Goal: Task Accomplishment & Management: Use online tool/utility

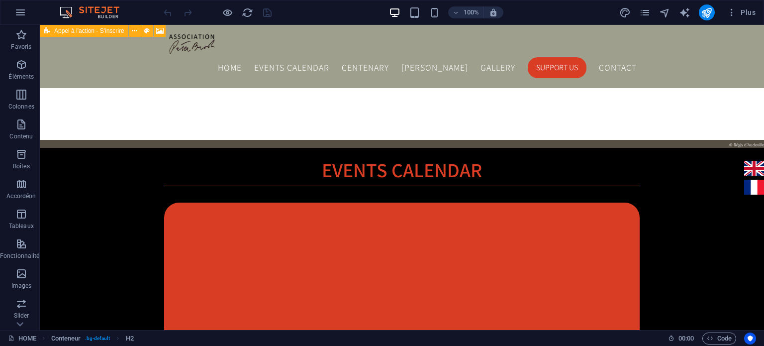
scroll to position [944, 0]
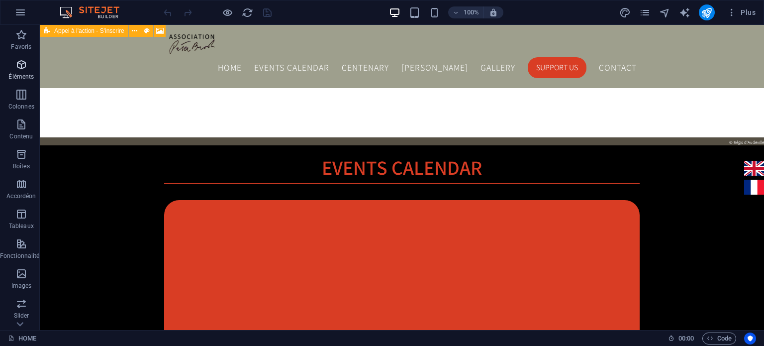
click at [27, 68] on span "Éléments" at bounding box center [21, 71] width 43 height 24
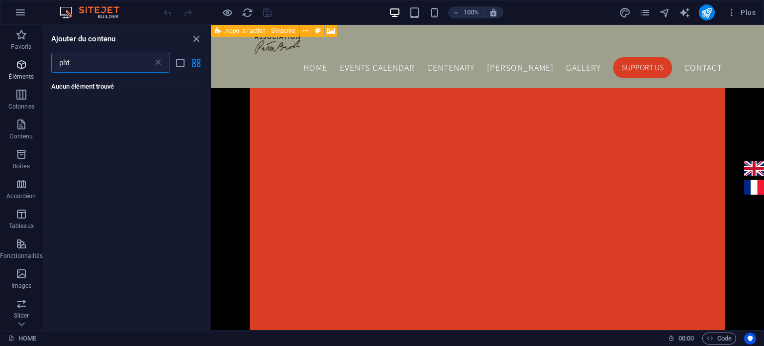
scroll to position [0, 0]
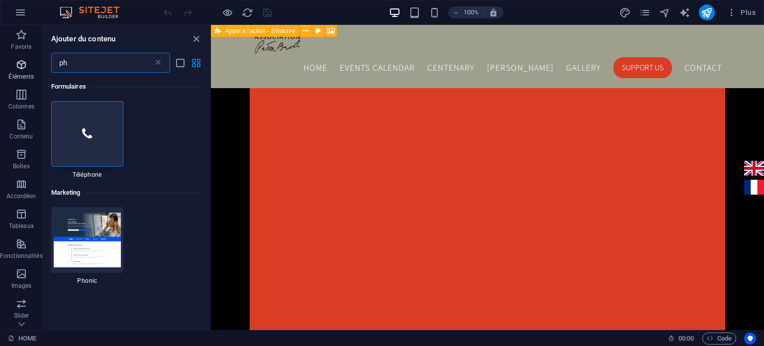
type input "p"
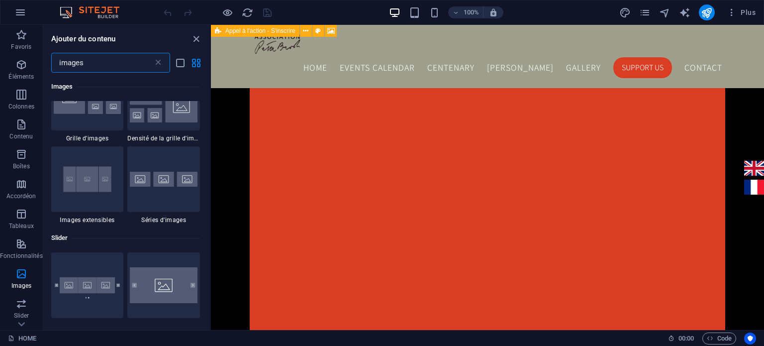
scroll to position [297, 0]
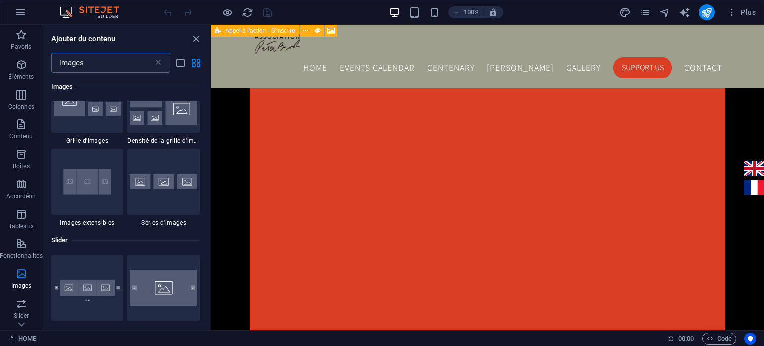
drag, startPoint x: 209, startPoint y: 142, endPoint x: 4, endPoint y: 203, distance: 213.9
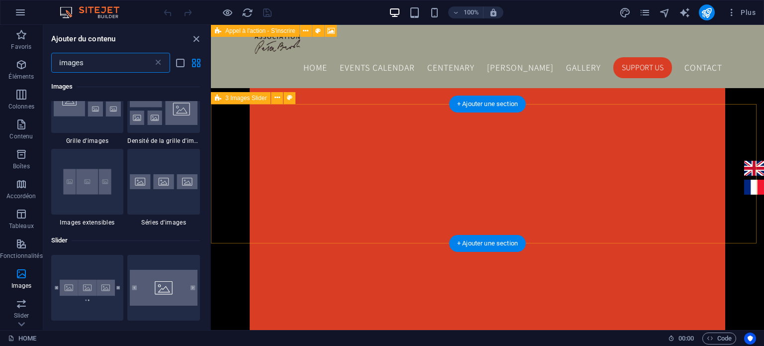
type input "images"
select select "region"
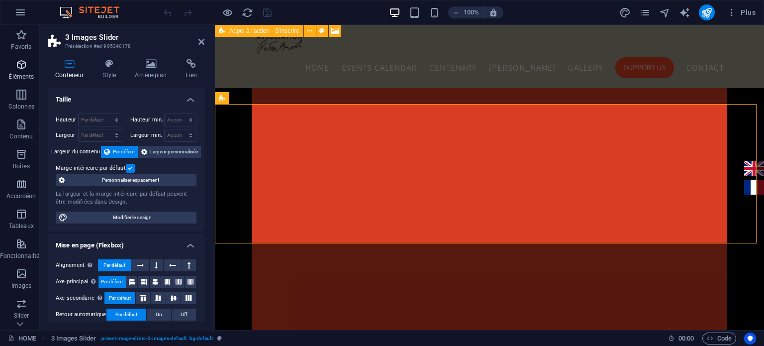
click at [15, 72] on span "Éléments" at bounding box center [21, 71] width 43 height 24
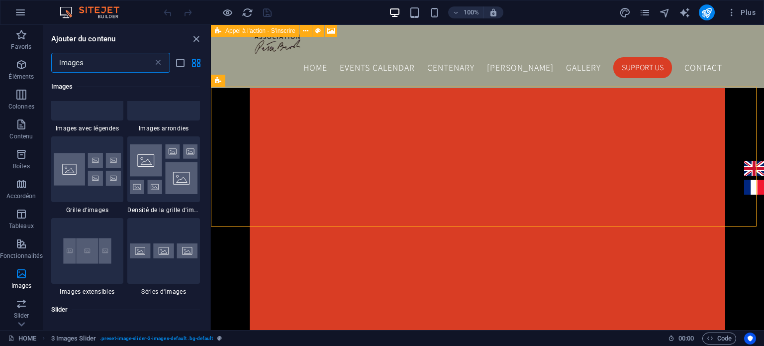
scroll to position [967, 0]
type input "images"
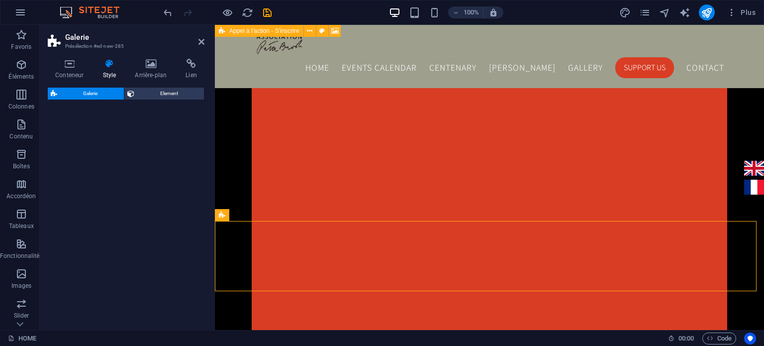
select select "rem"
select select "preset-gallery-v3-grid-dense"
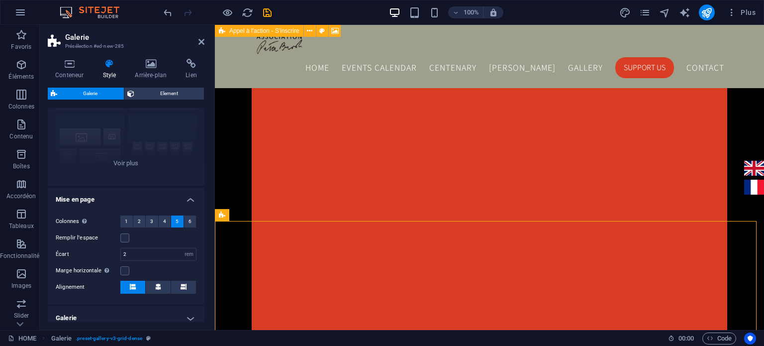
scroll to position [93, 0]
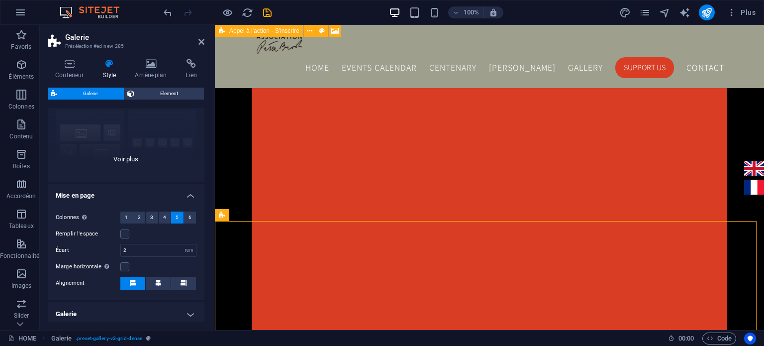
click at [130, 155] on div "Légendes Rond Collage Par défaut Grille Grille déplacée" at bounding box center [126, 106] width 157 height 149
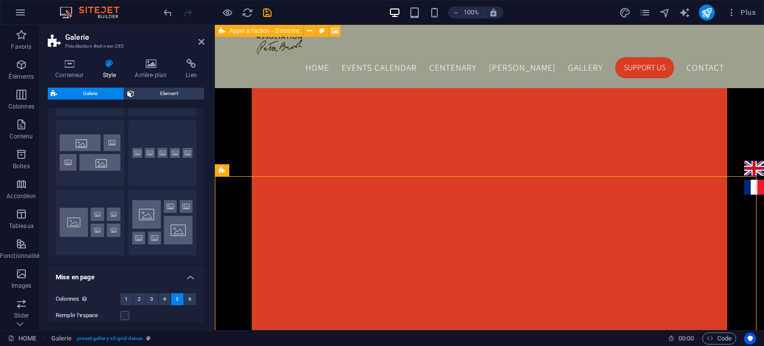
scroll to position [1020, 0]
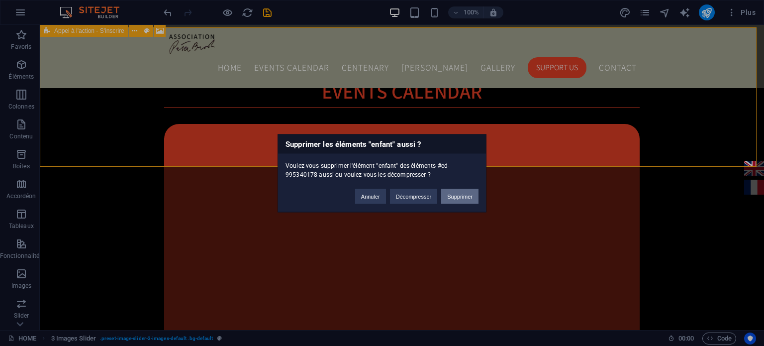
click at [465, 198] on button "Supprimer" at bounding box center [459, 195] width 37 height 15
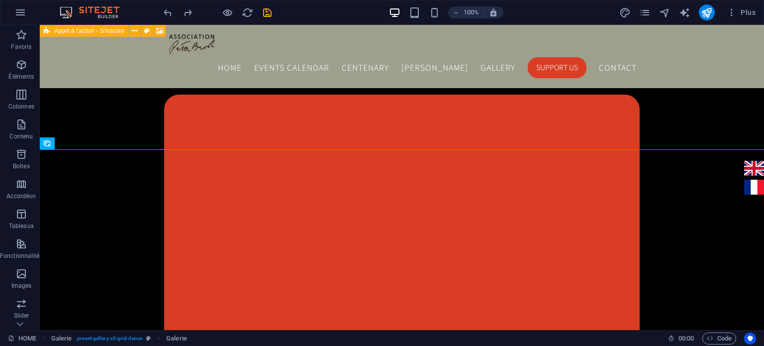
scroll to position [1053, 0]
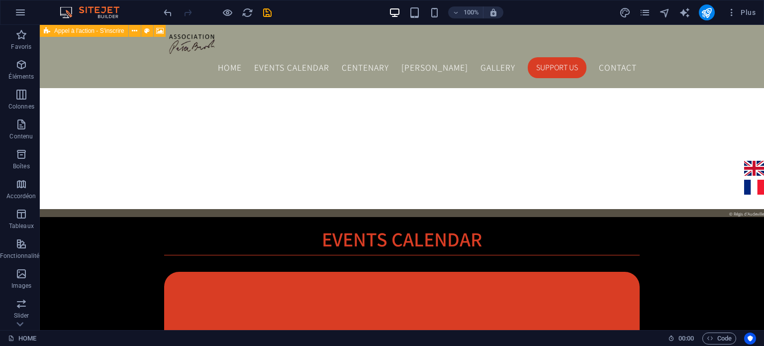
scroll to position [899, 0]
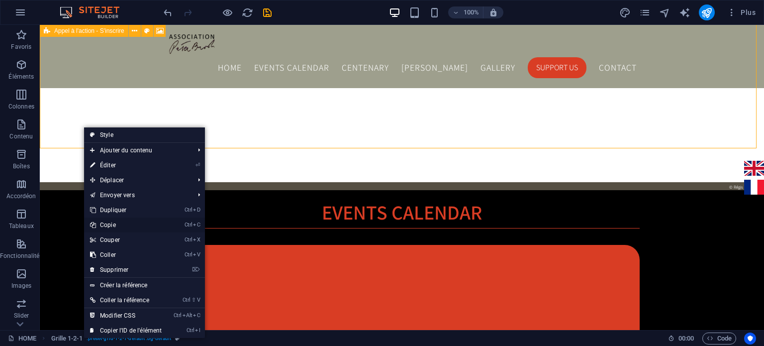
click at [110, 225] on link "Ctrl C Copie" at bounding box center [126, 224] width 84 height 15
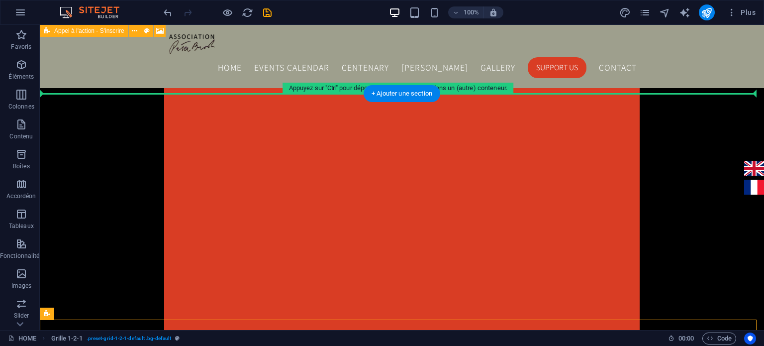
scroll to position [1088, 0]
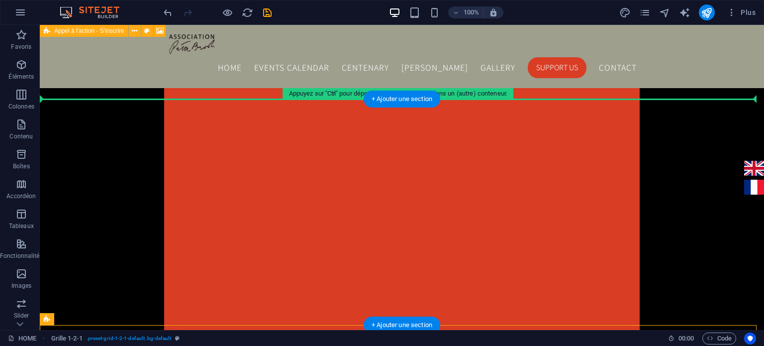
drag, startPoint x: 105, startPoint y: 259, endPoint x: 80, endPoint y: 101, distance: 160.2
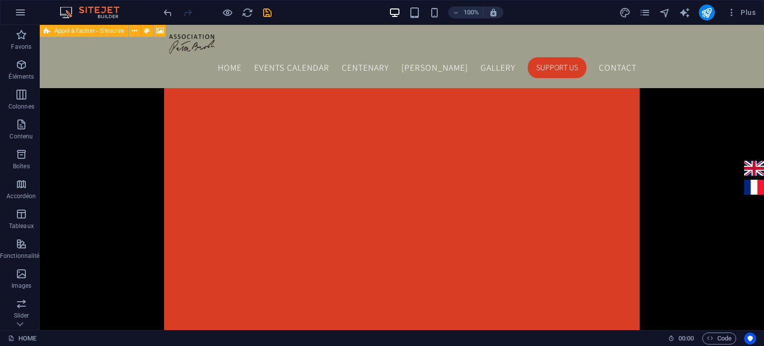
scroll to position [1115, 0]
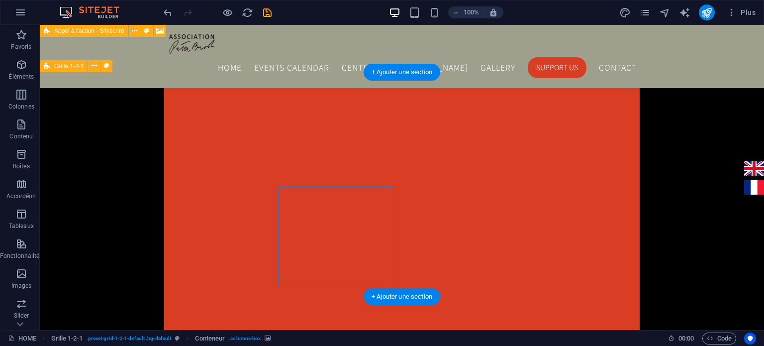
select select "px"
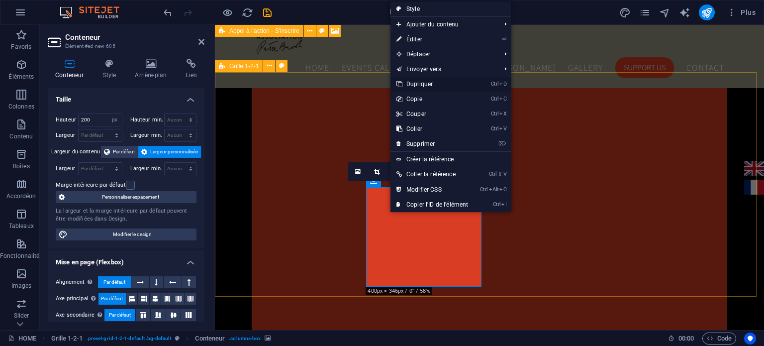
click at [430, 83] on link "Ctrl D Dupliquer" at bounding box center [432, 84] width 84 height 15
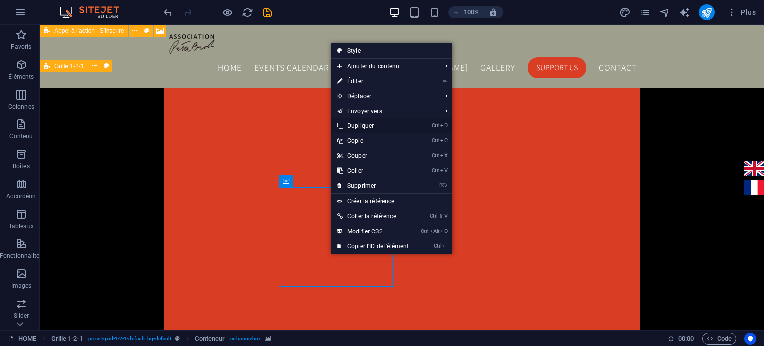
click at [376, 128] on link "Ctrl D Dupliquer" at bounding box center [373, 125] width 84 height 15
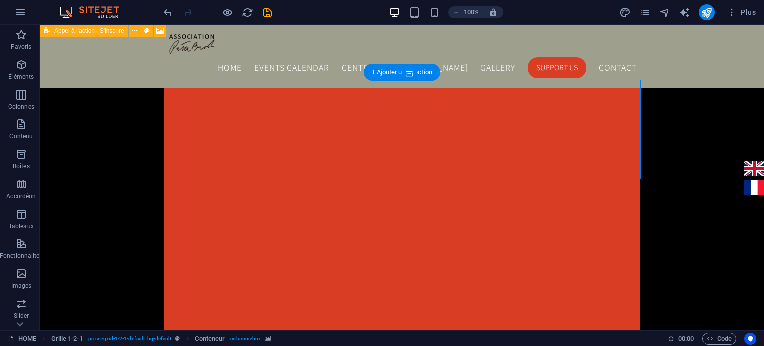
select select "px"
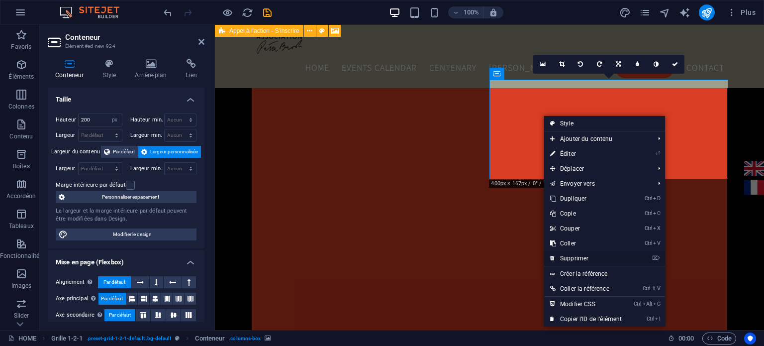
click at [558, 256] on link "⌦ Supprimer" at bounding box center [586, 258] width 84 height 15
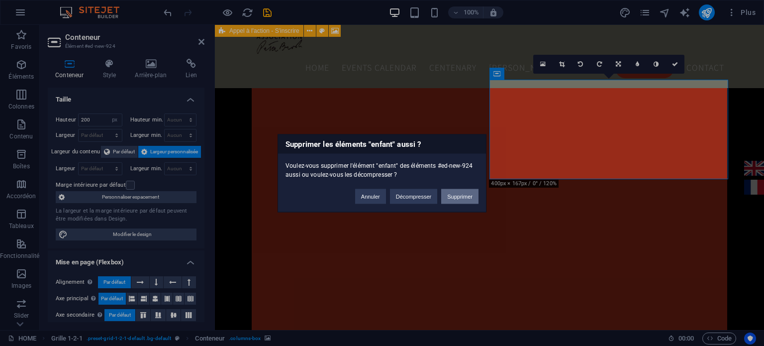
click at [457, 193] on button "Supprimer" at bounding box center [459, 195] width 37 height 15
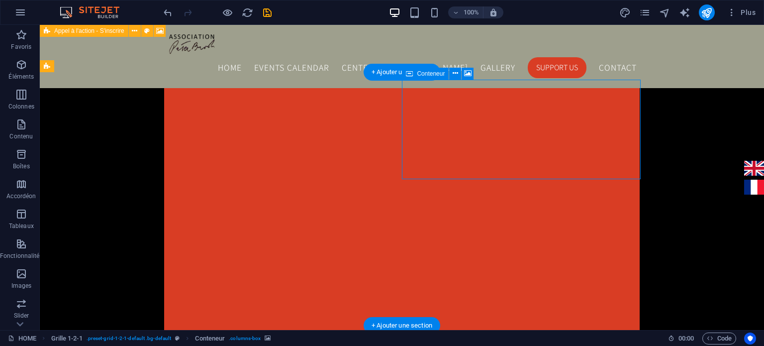
select select "px"
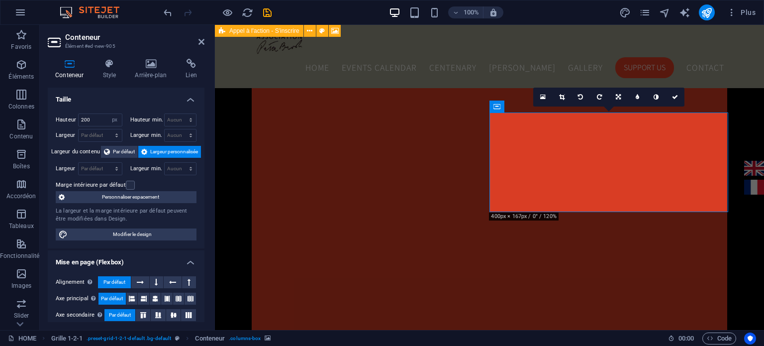
scroll to position [1074, 0]
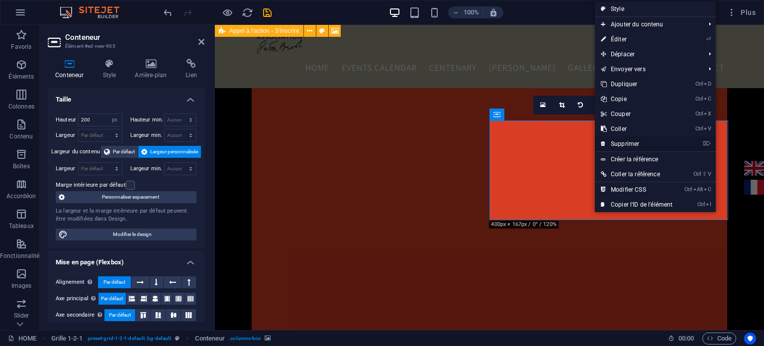
click at [618, 145] on link "⌦ Supprimer" at bounding box center [637, 143] width 84 height 15
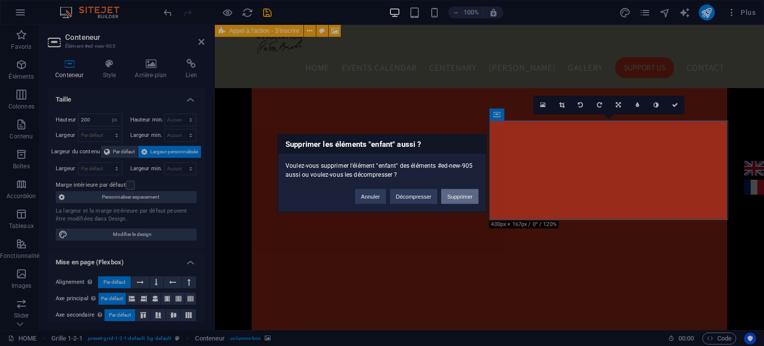
click at [463, 193] on button "Supprimer" at bounding box center [459, 195] width 37 height 15
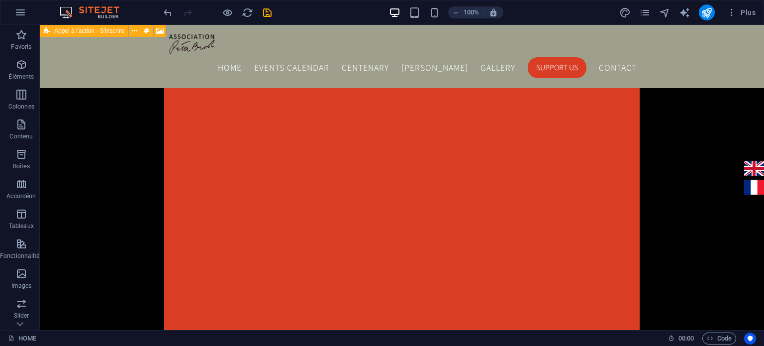
scroll to position [1090, 0]
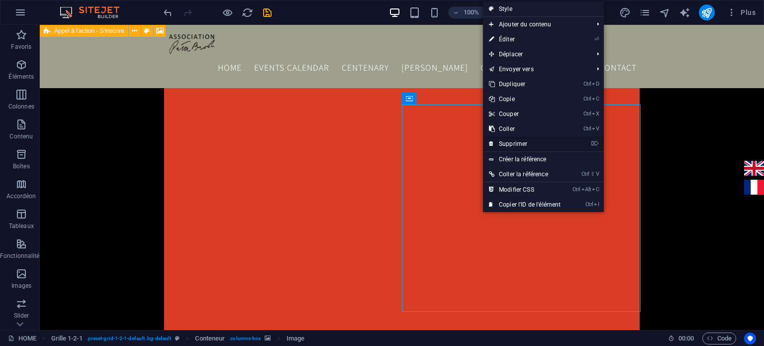
click at [510, 146] on link "⌦ Supprimer" at bounding box center [525, 143] width 84 height 15
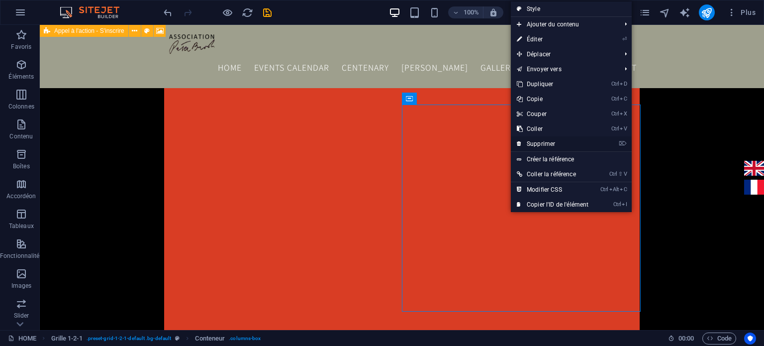
click at [527, 141] on link "⌦ Supprimer" at bounding box center [553, 143] width 84 height 15
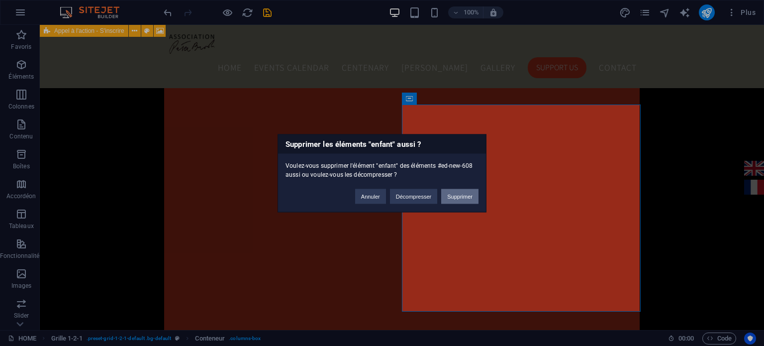
click at [465, 192] on button "Supprimer" at bounding box center [459, 195] width 37 height 15
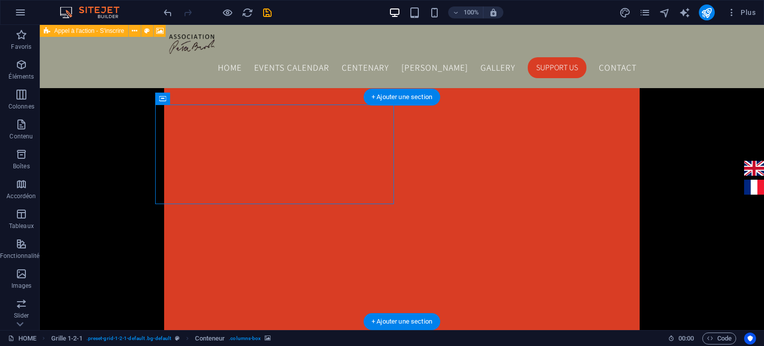
select select "px"
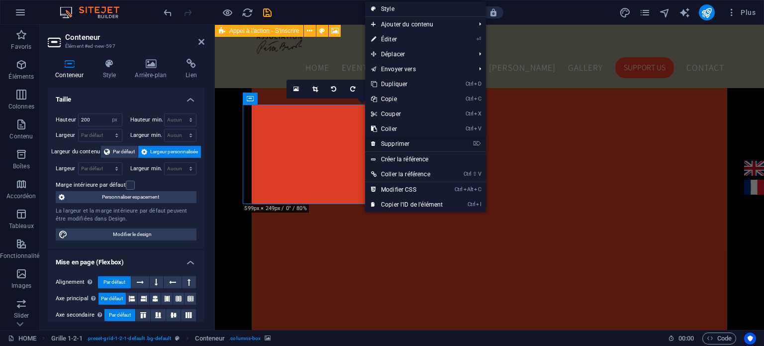
click at [388, 143] on link "⌦ Supprimer" at bounding box center [407, 143] width 84 height 15
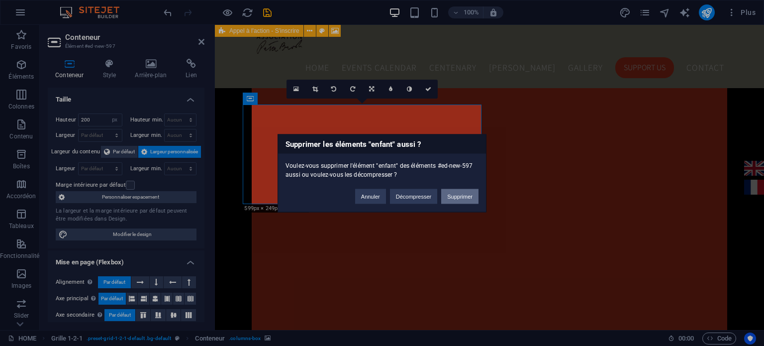
click at [451, 202] on button "Supprimer" at bounding box center [459, 195] width 37 height 15
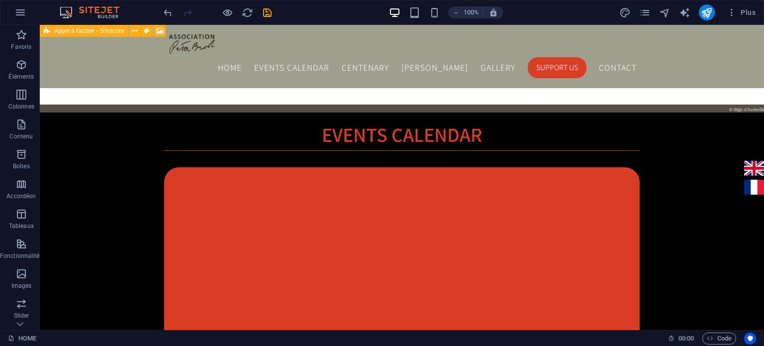
scroll to position [1044, 0]
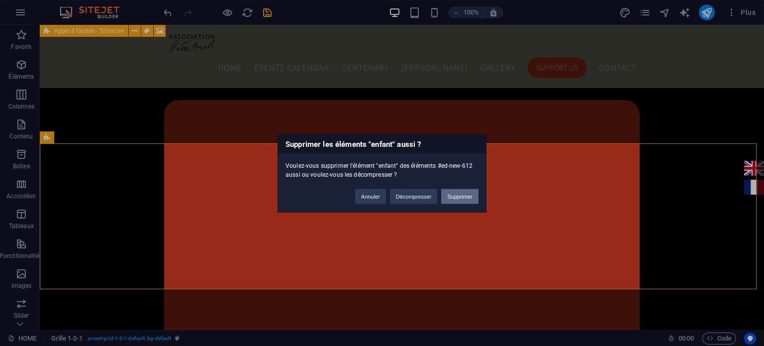
click at [449, 190] on button "Supprimer" at bounding box center [459, 195] width 37 height 15
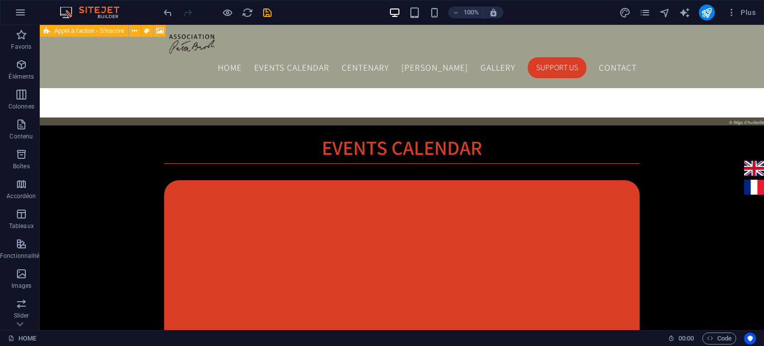
scroll to position [962, 0]
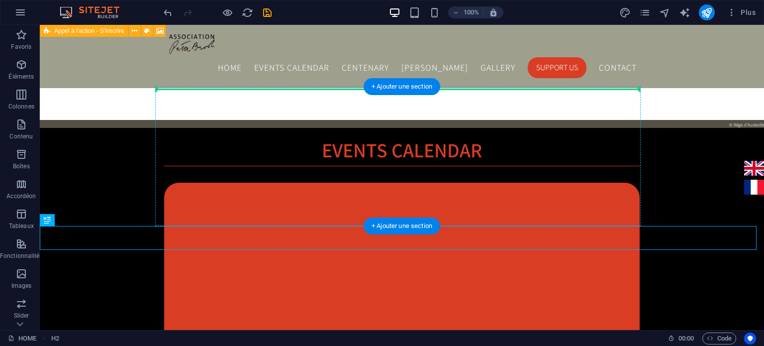
drag, startPoint x: 94, startPoint y: 243, endPoint x: 155, endPoint y: 99, distance: 156.0
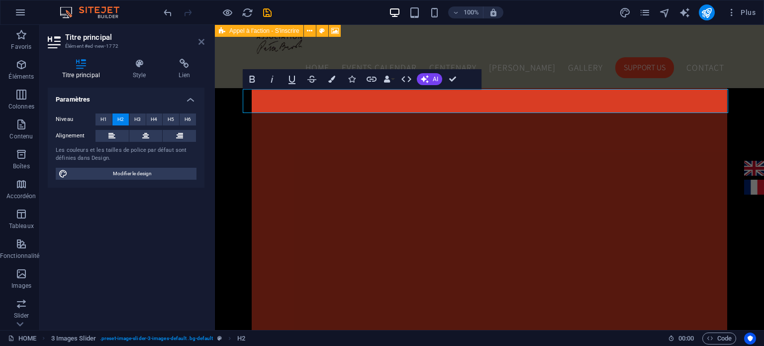
click at [201, 41] on icon at bounding box center [201, 42] width 6 height 8
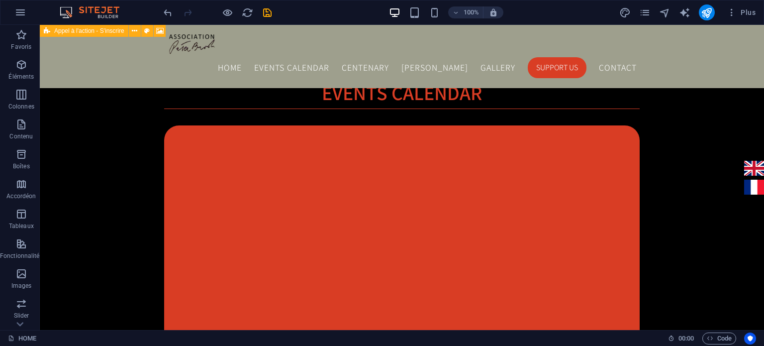
scroll to position [1031, 0]
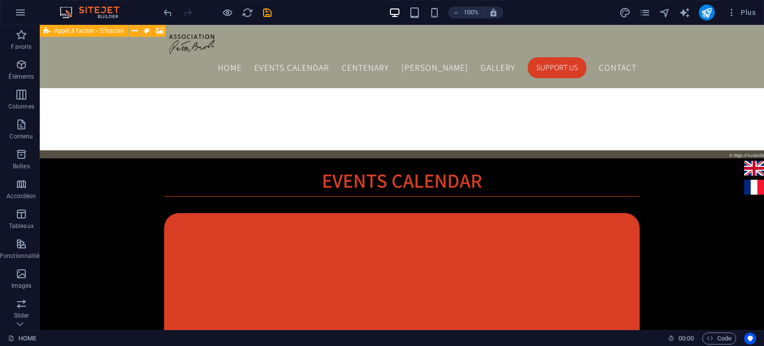
scroll to position [921, 0]
